Goal: Task Accomplishment & Management: Manage account settings

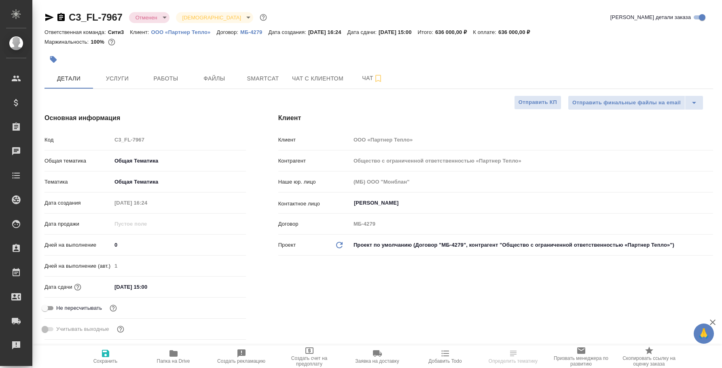
select select "RU"
type input "Гудина Александра"
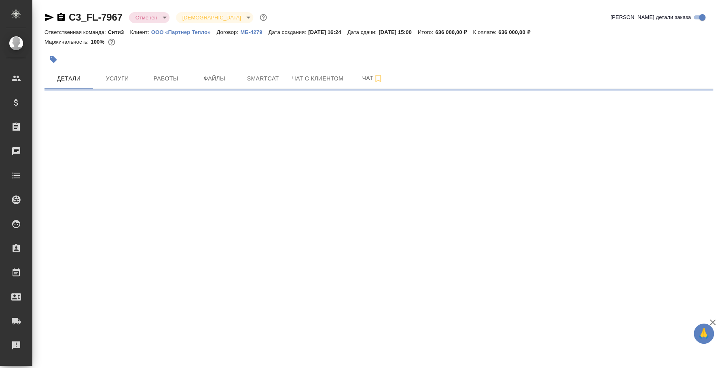
select select "RU"
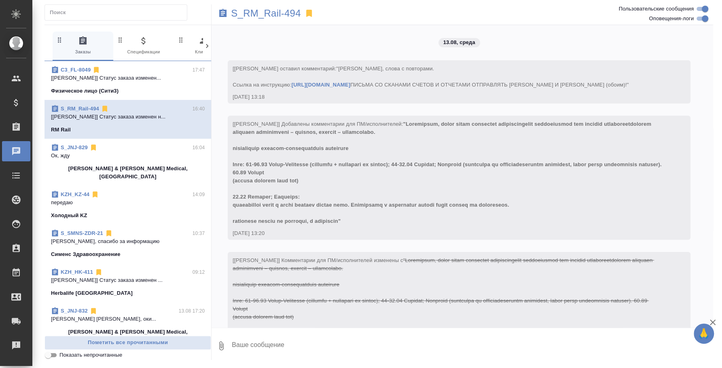
scroll to position [913, 0]
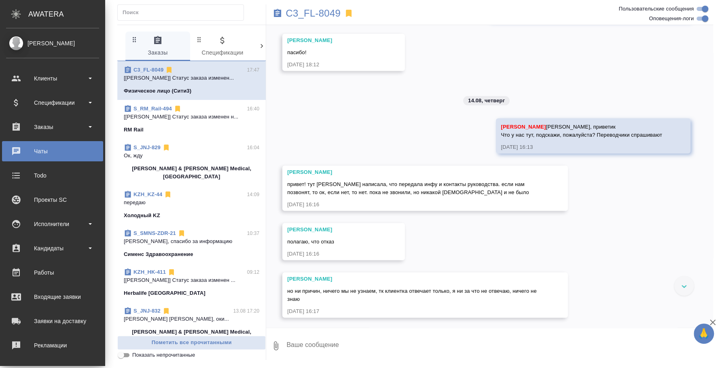
scroll to position [1008, 0]
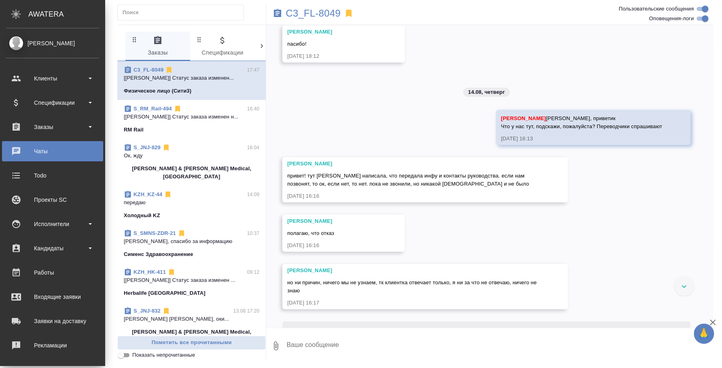
click at [169, 117] on p "[Усманова Ольга] Статус заказа изменен н..." at bounding box center [191, 117] width 135 height 8
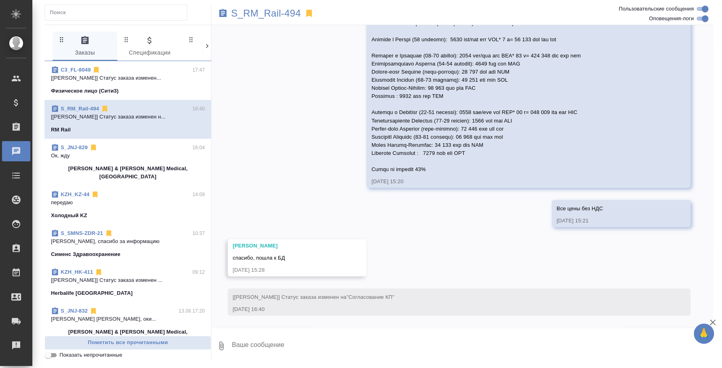
scroll to position [913, 0]
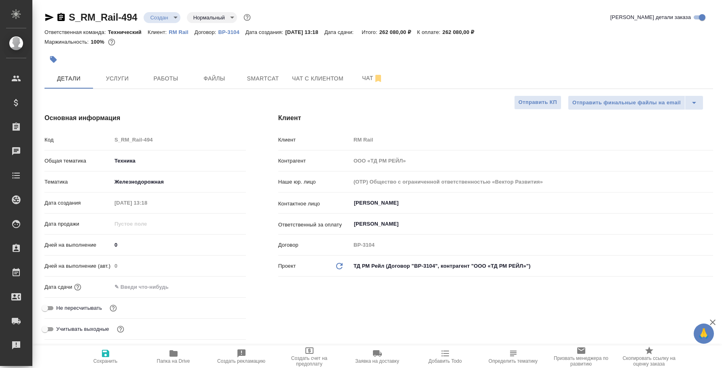
select select "RU"
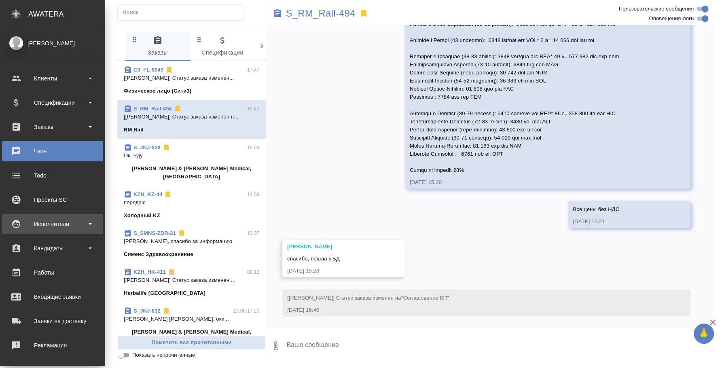
scroll to position [921, 0]
click at [52, 230] on div "Исполнители" at bounding box center [52, 224] width 101 height 20
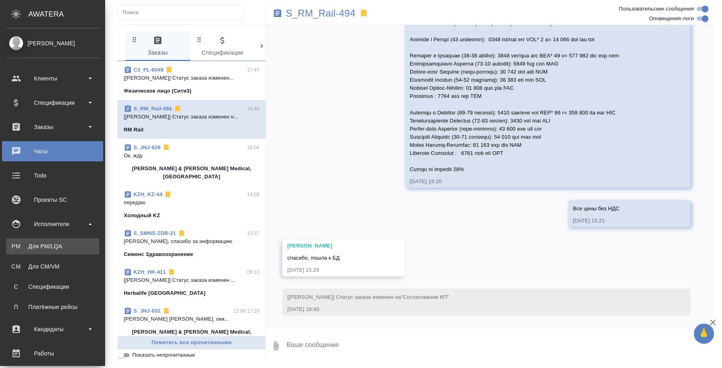
click at [64, 251] on link "PM Для PM/LQA" at bounding box center [52, 246] width 93 height 16
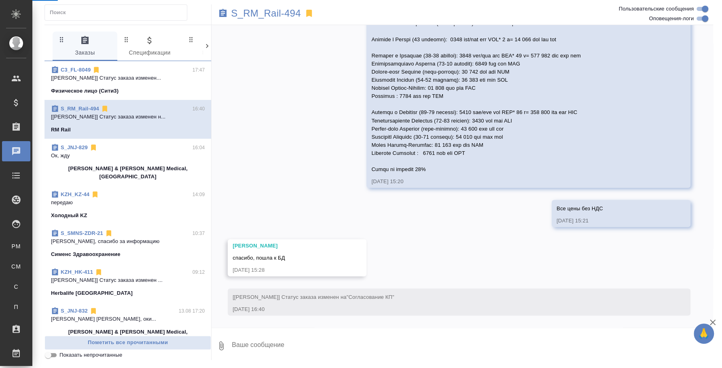
scroll to position [913, 0]
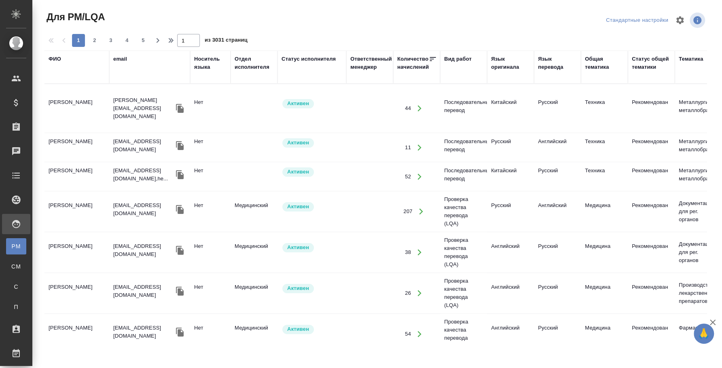
click at [59, 59] on div "ФИО" at bounding box center [55, 59] width 13 height 8
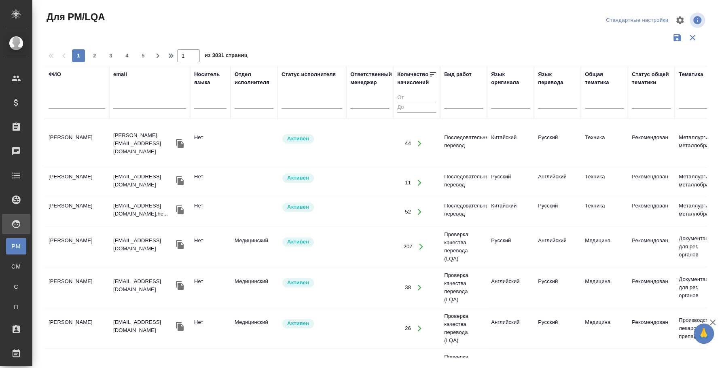
click at [70, 106] on input "text" at bounding box center [77, 104] width 57 height 10
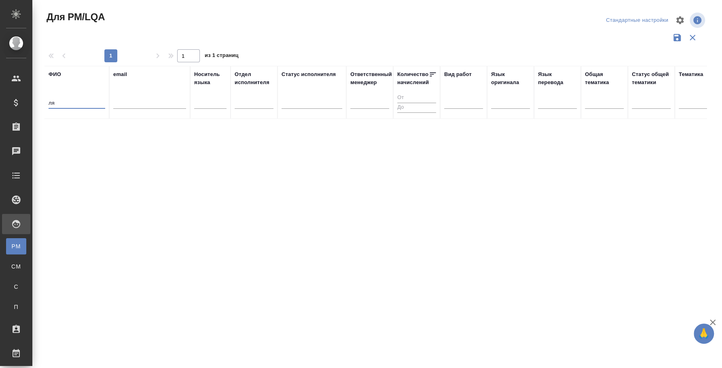
type input "л"
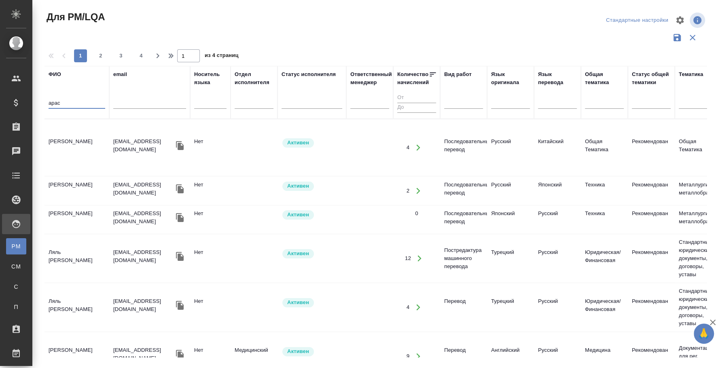
type input "арас"
click at [82, 162] on td "Ляль Арас Людмила" at bounding box center [76, 147] width 65 height 28
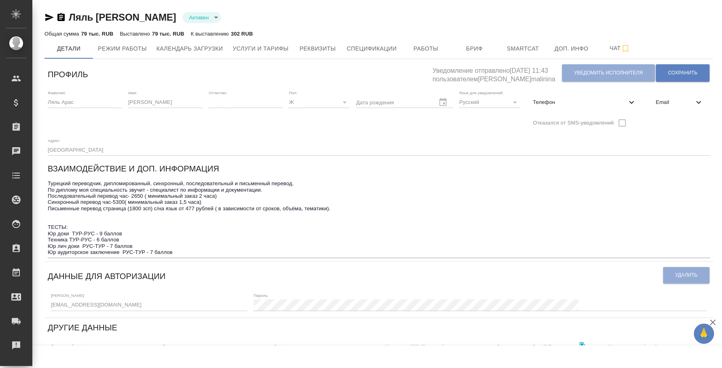
click at [60, 17] on icon "button" at bounding box center [61, 18] width 10 height 10
click at [46, 17] on icon "button" at bounding box center [49, 18] width 10 height 10
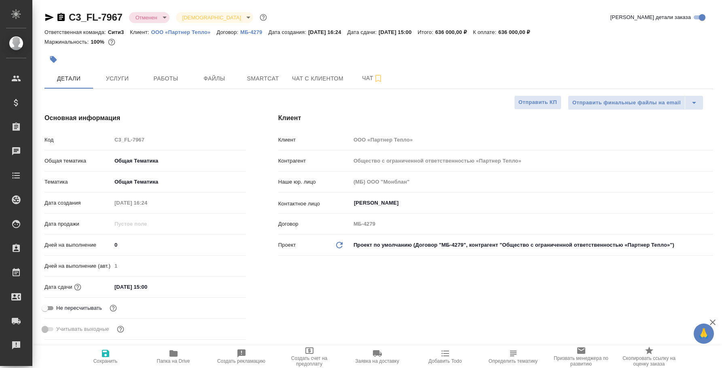
select select "RU"
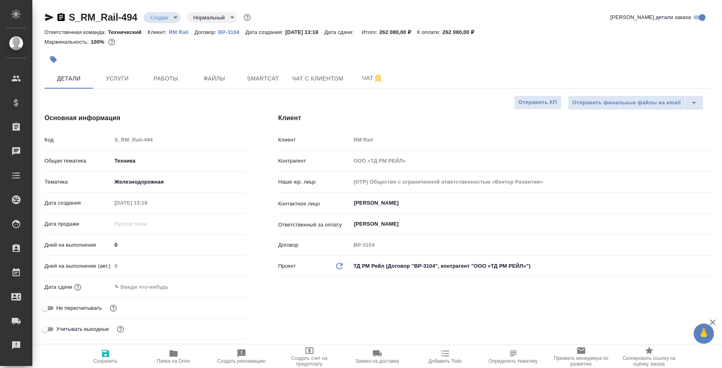
select select "RU"
click at [369, 82] on span "Чат" at bounding box center [372, 78] width 39 height 10
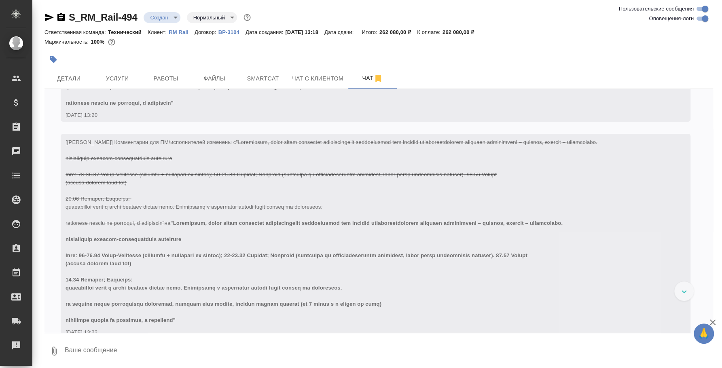
scroll to position [216, 0]
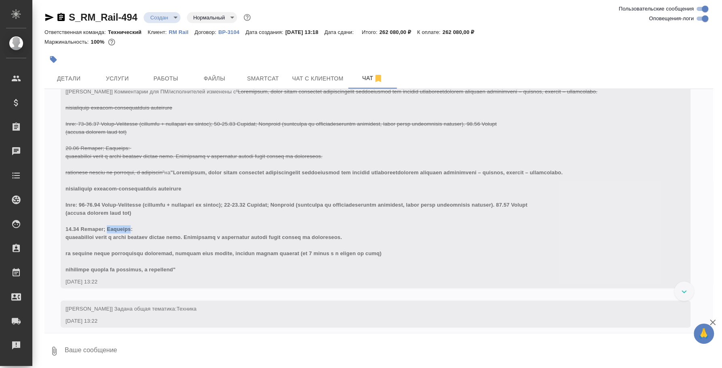
drag, startPoint x: 106, startPoint y: 252, endPoint x: 130, endPoint y: 255, distance: 24.4
click at [130, 255] on span at bounding box center [313, 220] width 497 height 103
copy span "Рузаевка"
drag, startPoint x: 321, startPoint y: 228, endPoint x: 536, endPoint y: 227, distance: 215.1
click at [536, 227] on span at bounding box center [313, 220] width 497 height 103
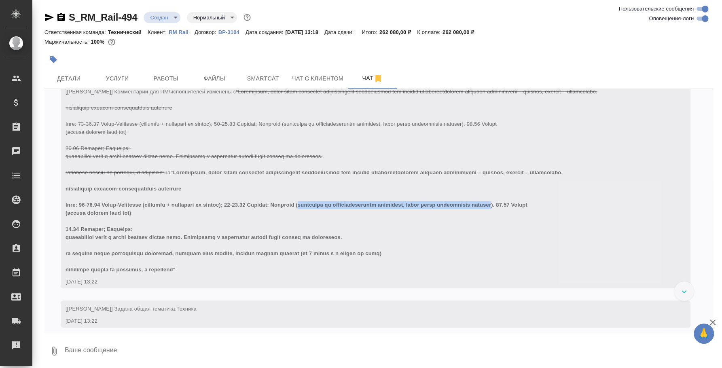
copy span "экскурсия по производственным площадкам, нужен будет технический перевод"
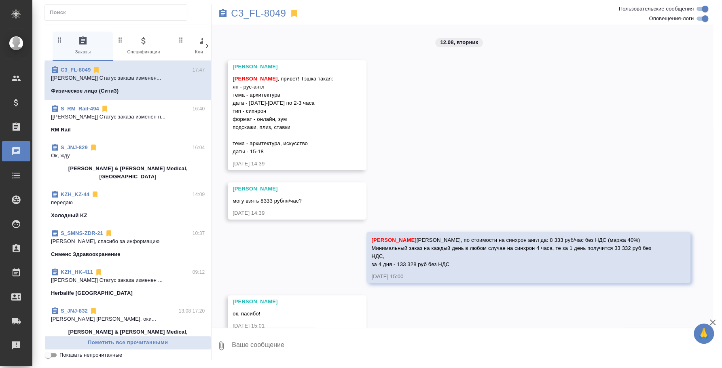
scroll to position [999, 0]
